Goal: Task Accomplishment & Management: Use online tool/utility

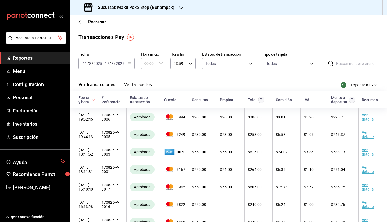
drag, startPoint x: 15, startPoint y: 56, endPoint x: 48, endPoint y: 56, distance: 33.1
click at [15, 56] on span "Reportes" at bounding box center [39, 57] width 52 height 7
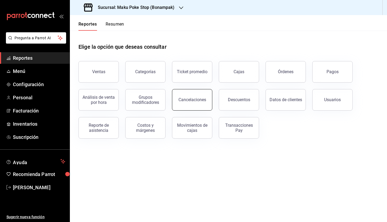
click at [190, 101] on div "Cancelaciones" at bounding box center [193, 99] width 28 height 5
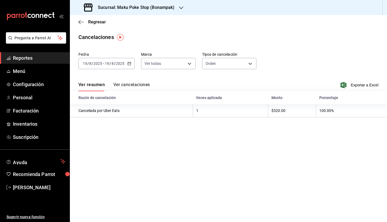
click at [131, 65] on icon "button" at bounding box center [130, 64] width 4 height 4
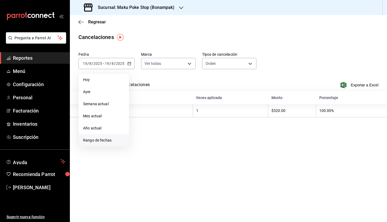
click at [101, 142] on span "Rango de fechas" at bounding box center [104, 140] width 42 height 6
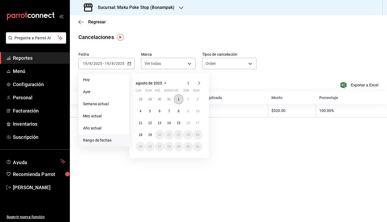
click at [181, 99] on button "1" at bounding box center [178, 99] width 9 height 10
click at [198, 125] on button "17" at bounding box center [197, 123] width 9 height 10
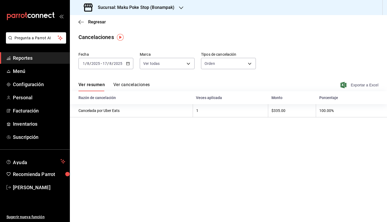
click at [359, 84] on span "Exportar a Excel" at bounding box center [360, 85] width 37 height 6
click at [140, 84] on button "Ver cancelaciones" at bounding box center [132, 86] width 37 height 9
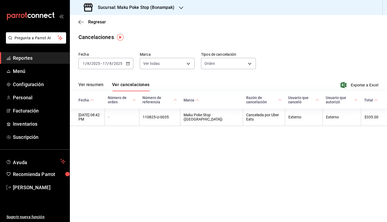
click at [21, 56] on span "Reportes" at bounding box center [39, 57] width 52 height 7
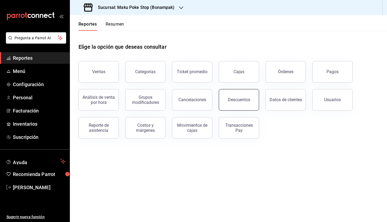
click at [242, 101] on div "Descuentos" at bounding box center [239, 99] width 22 height 5
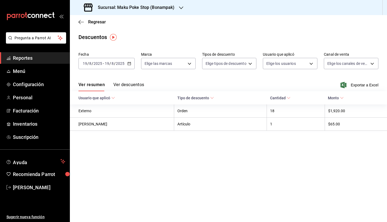
click at [129, 64] on icon "button" at bounding box center [130, 64] width 4 height 4
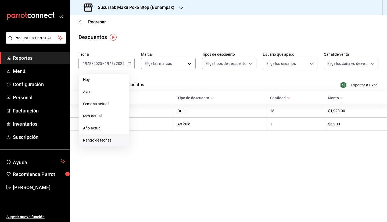
click at [112, 141] on span "Rango de fechas" at bounding box center [104, 140] width 42 height 6
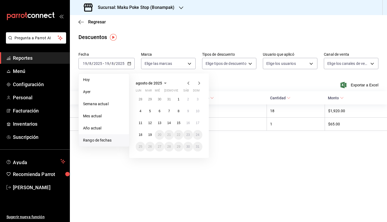
click at [183, 96] on div "28 29 30 31 1 2 3 4 5 6 7 8 9 10 11 12 13 14 15 16 17 18 19 20 21 22 23 24 25 2…" at bounding box center [169, 122] width 67 height 57
click at [179, 97] on button "1" at bounding box center [178, 99] width 9 height 10
click at [197, 122] on abbr "17" at bounding box center [197, 123] width 3 height 4
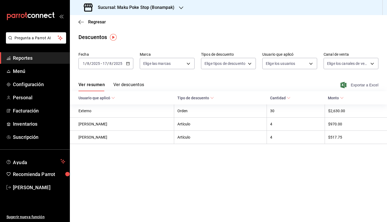
click at [363, 83] on span "Exportar a Excel" at bounding box center [360, 85] width 37 height 6
drag, startPoint x: 133, startPoint y: 84, endPoint x: 138, endPoint y: 89, distance: 7.3
click at [133, 84] on button "Ver descuentos" at bounding box center [129, 86] width 31 height 9
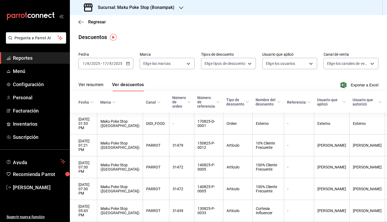
click at [127, 66] on div "[DATE] [DATE] - [DATE] [DATE]" at bounding box center [106, 63] width 55 height 11
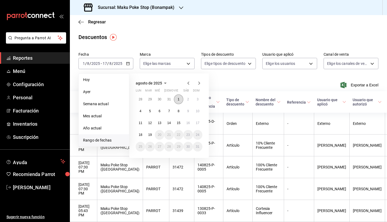
click at [178, 98] on abbr "1" at bounding box center [179, 99] width 2 height 4
click at [188, 84] on icon "button" at bounding box center [188, 83] width 6 height 6
click at [150, 100] on abbr "1" at bounding box center [150, 102] width 2 height 4
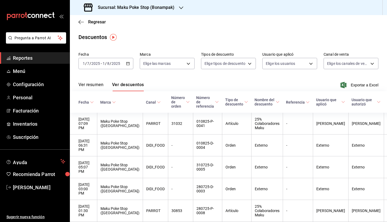
click at [128, 64] on icon "button" at bounding box center [128, 64] width 4 height 4
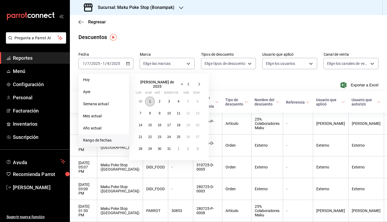
click at [150, 100] on abbr "1" at bounding box center [150, 102] width 2 height 4
click at [169, 147] on abbr "31" at bounding box center [168, 149] width 3 height 4
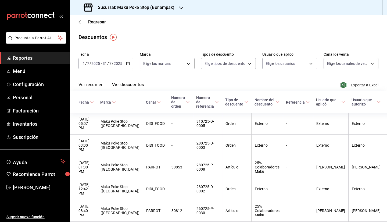
click at [360, 84] on span "Exportar a Excel" at bounding box center [360, 85] width 37 height 6
click at [94, 23] on span "Regresar" at bounding box center [97, 21] width 18 height 5
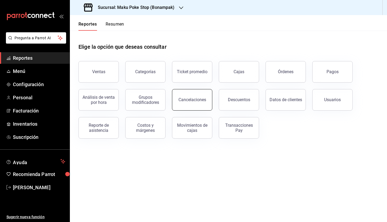
click at [191, 103] on button "Cancelaciones" at bounding box center [192, 100] width 40 height 22
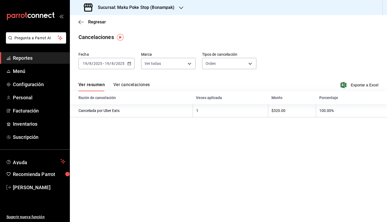
click at [129, 64] on icon "button" at bounding box center [130, 64] width 4 height 4
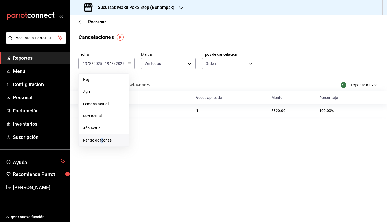
click at [103, 142] on span "Rango de fechas" at bounding box center [104, 140] width 42 height 6
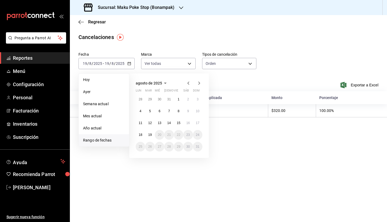
click at [188, 83] on icon "button" at bounding box center [189, 83] width 2 height 3
click at [188, 83] on icon "button" at bounding box center [189, 84] width 2 height 3
click at [196, 99] on button "1" at bounding box center [197, 99] width 9 height 10
click at [200, 83] on icon "button" at bounding box center [200, 83] width 2 height 3
click at [199, 83] on icon "button" at bounding box center [199, 84] width 6 height 6
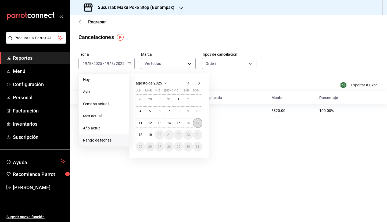
click at [199, 122] on abbr "17" at bounding box center [197, 123] width 3 height 4
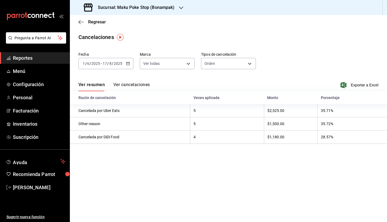
click at [364, 84] on span "Exportar a Excel" at bounding box center [360, 85] width 37 height 6
click at [128, 87] on button "Ver cancelaciones" at bounding box center [132, 86] width 37 height 9
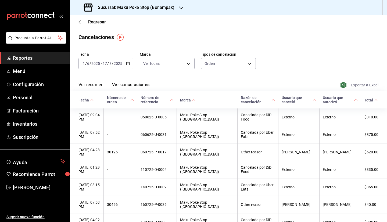
click at [358, 82] on span "Exportar a Excel" at bounding box center [360, 85] width 37 height 6
click at [128, 64] on icon "button" at bounding box center [128, 64] width 4 height 4
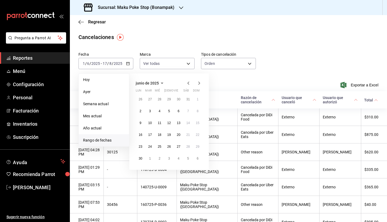
click at [190, 82] on icon "button" at bounding box center [188, 83] width 6 height 6
click at [140, 133] on abbr "19" at bounding box center [140, 135] width 3 height 4
click at [188, 147] on abbr "31" at bounding box center [187, 147] width 3 height 4
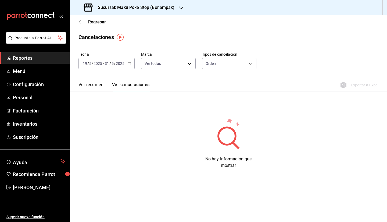
click at [102, 83] on button "Ver resumen" at bounding box center [91, 86] width 25 height 9
click at [128, 86] on button "Ver cancelaciones" at bounding box center [132, 86] width 37 height 9
